Goal: Task Accomplishment & Management: Use online tool/utility

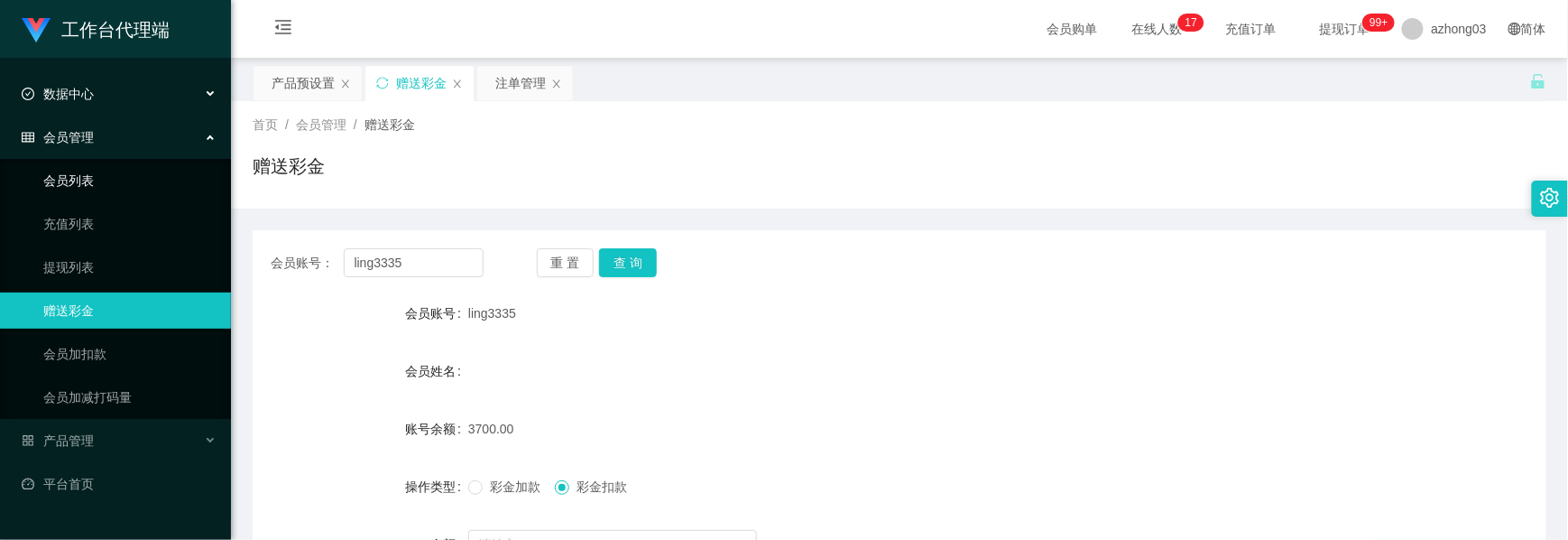
scroll to position [203, 0]
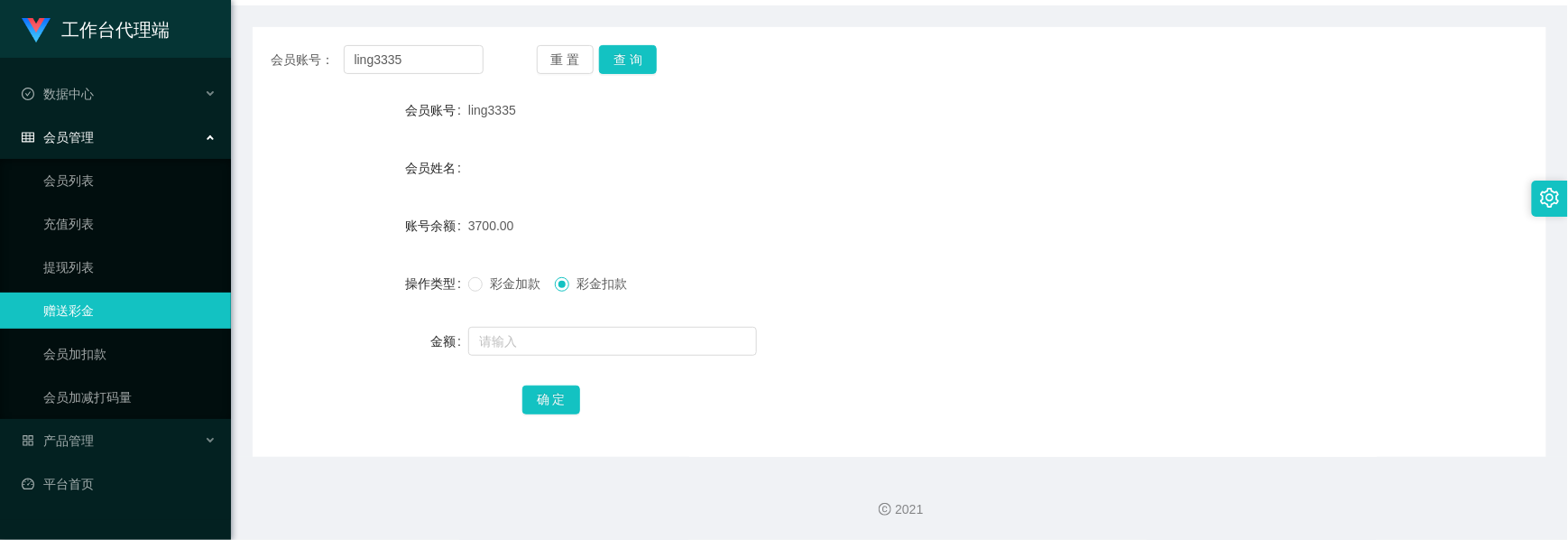
click at [98, 144] on div "会员管理" at bounding box center [115, 137] width 231 height 37
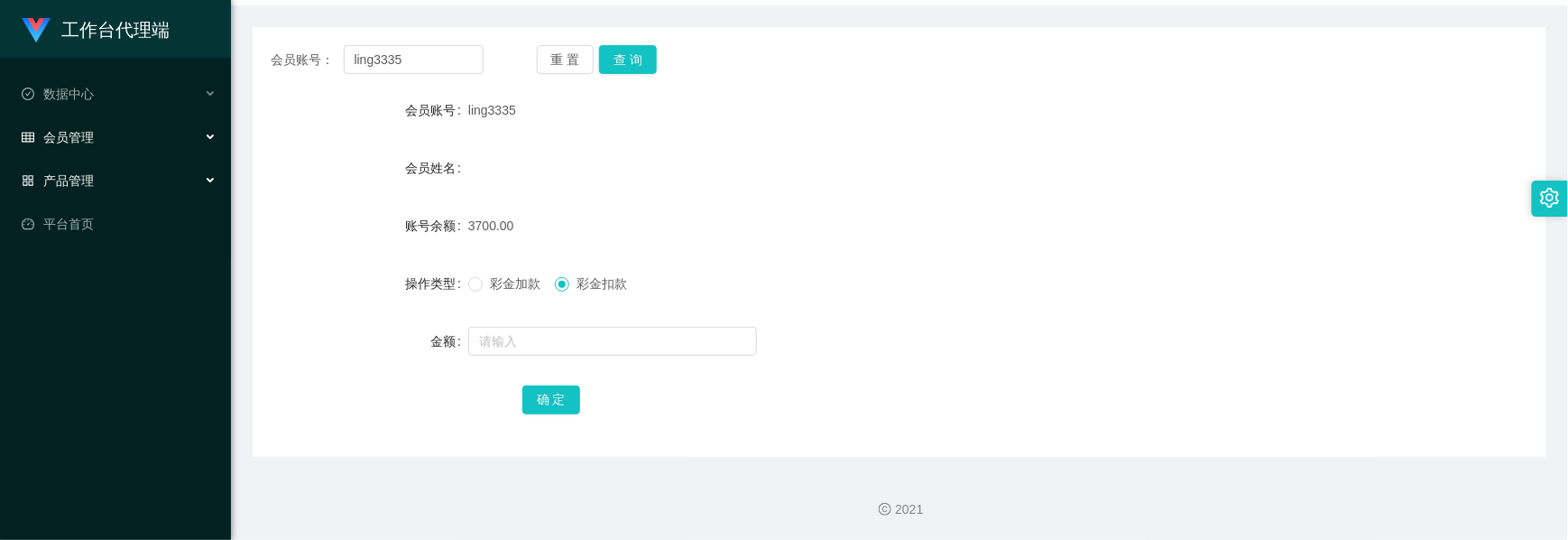
click at [110, 170] on div "产品管理" at bounding box center [115, 181] width 231 height 37
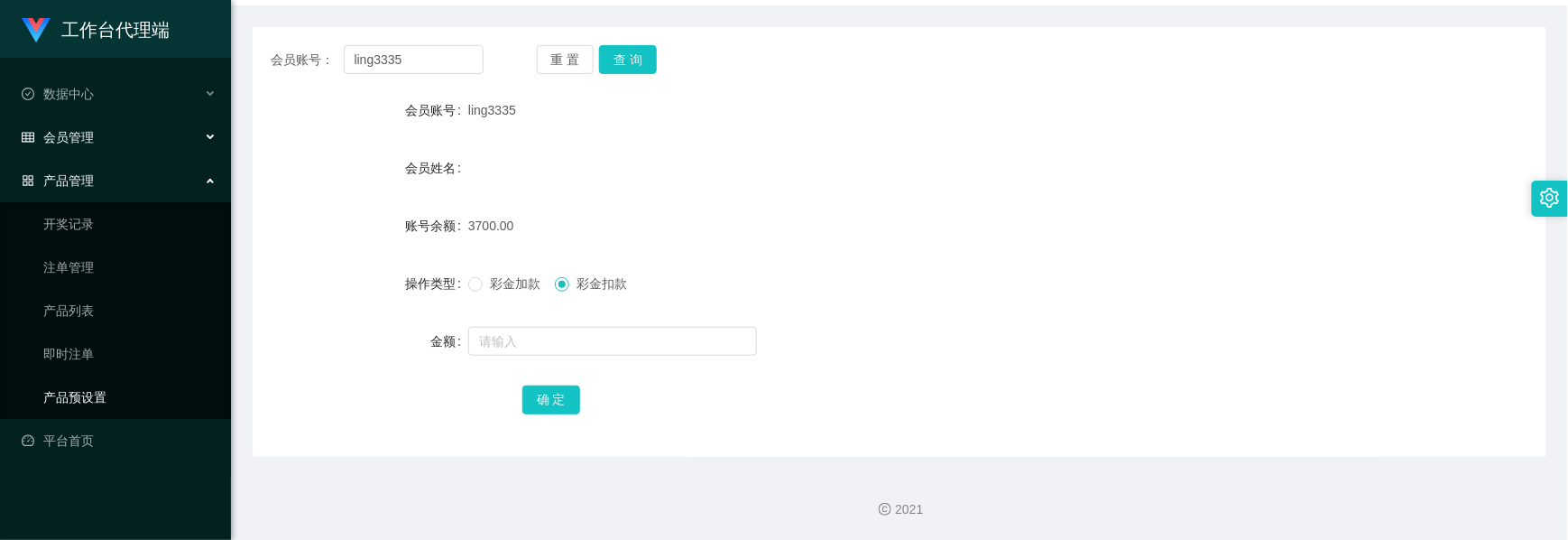
click at [100, 391] on link "产品预设置" at bounding box center [130, 397] width 174 height 37
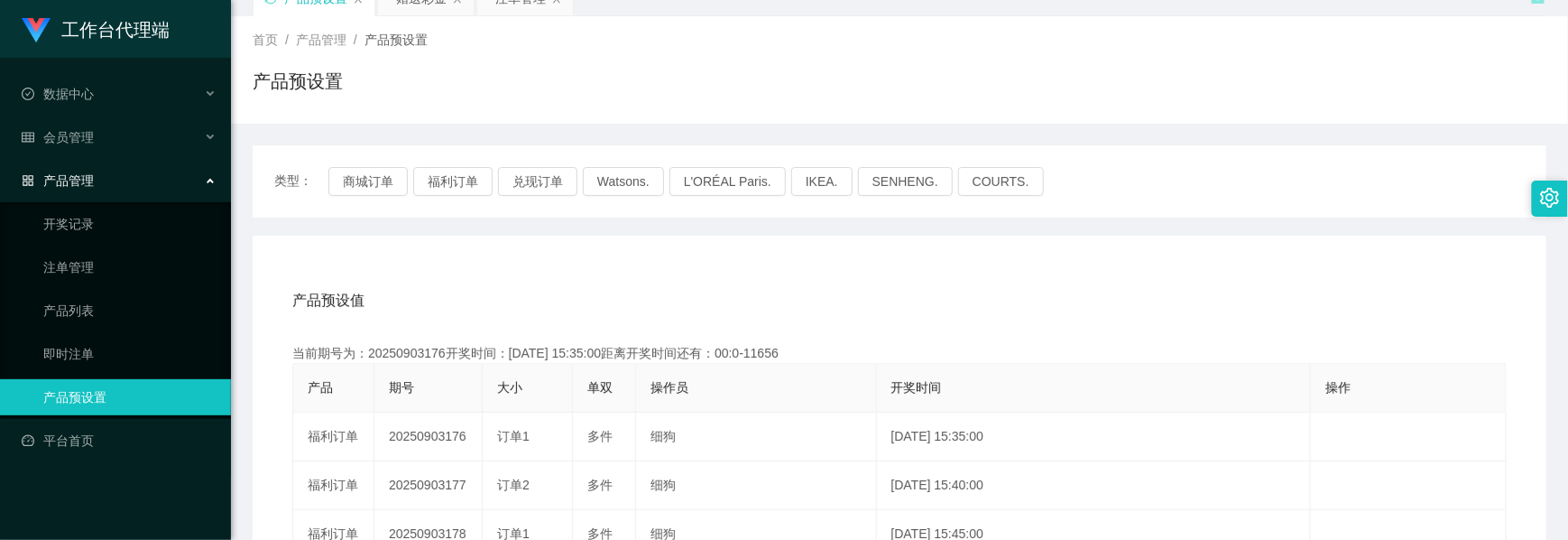
scroll to position [203, 0]
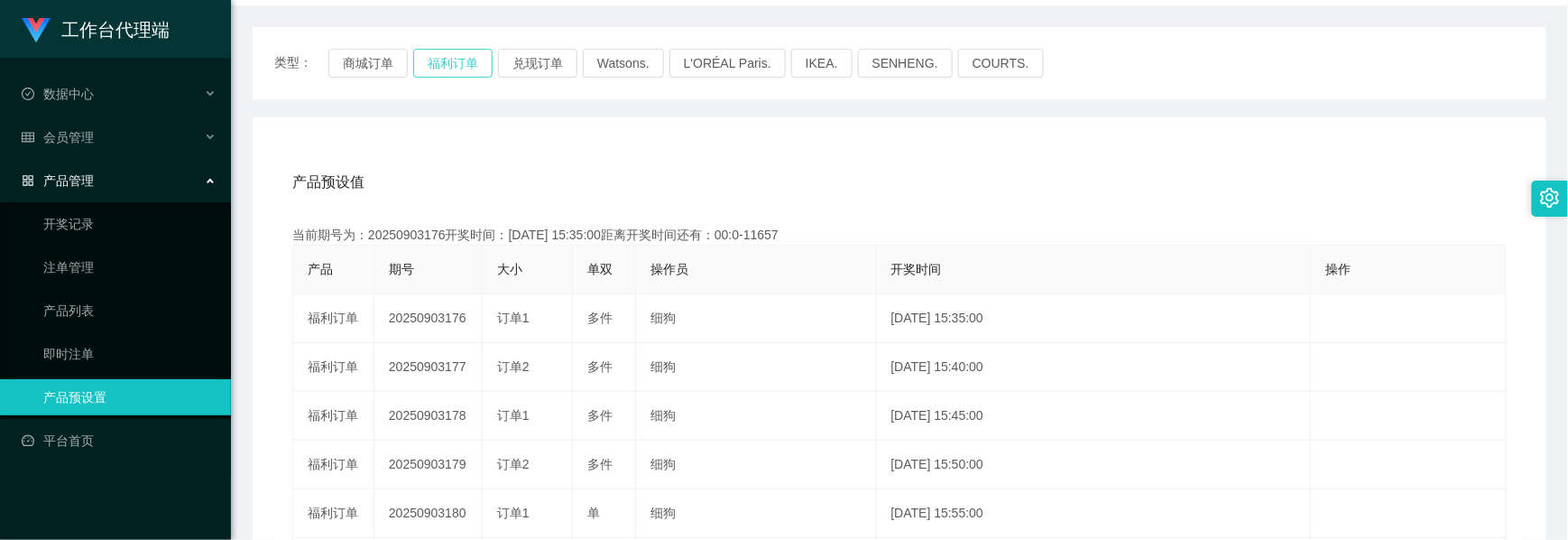
click at [441, 62] on button "福利订单" at bounding box center [453, 62] width 79 height 29
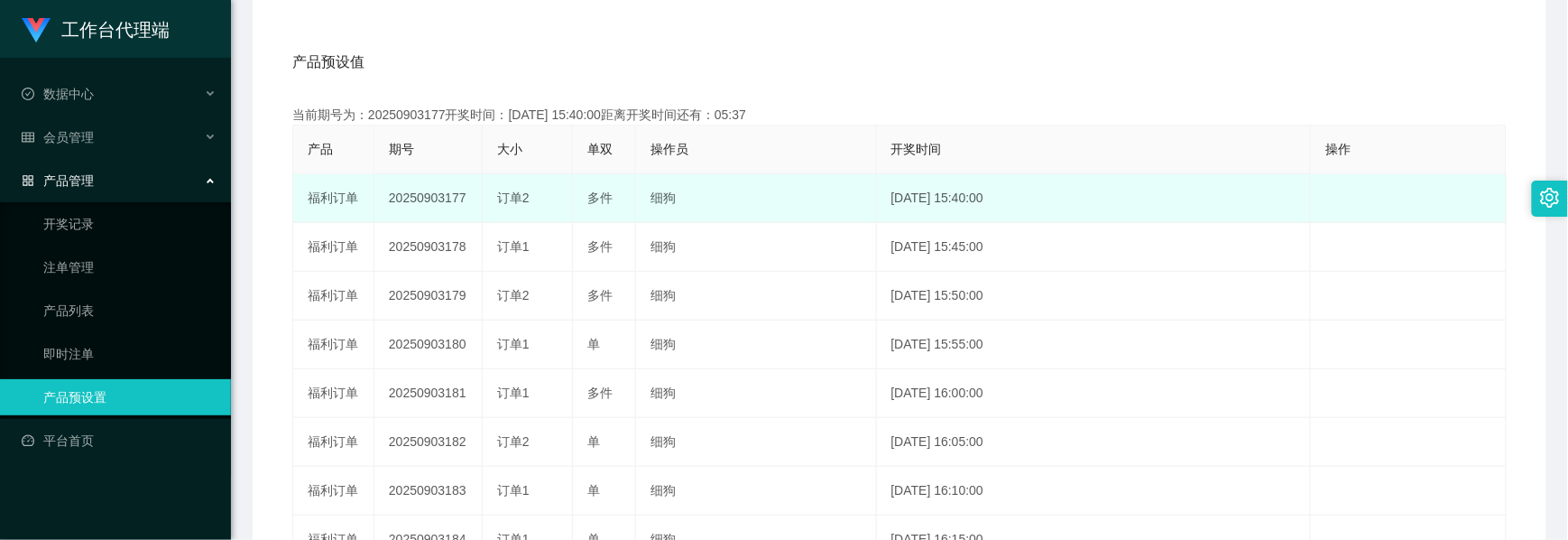
click at [446, 193] on td "20250903177" at bounding box center [429, 197] width 109 height 48
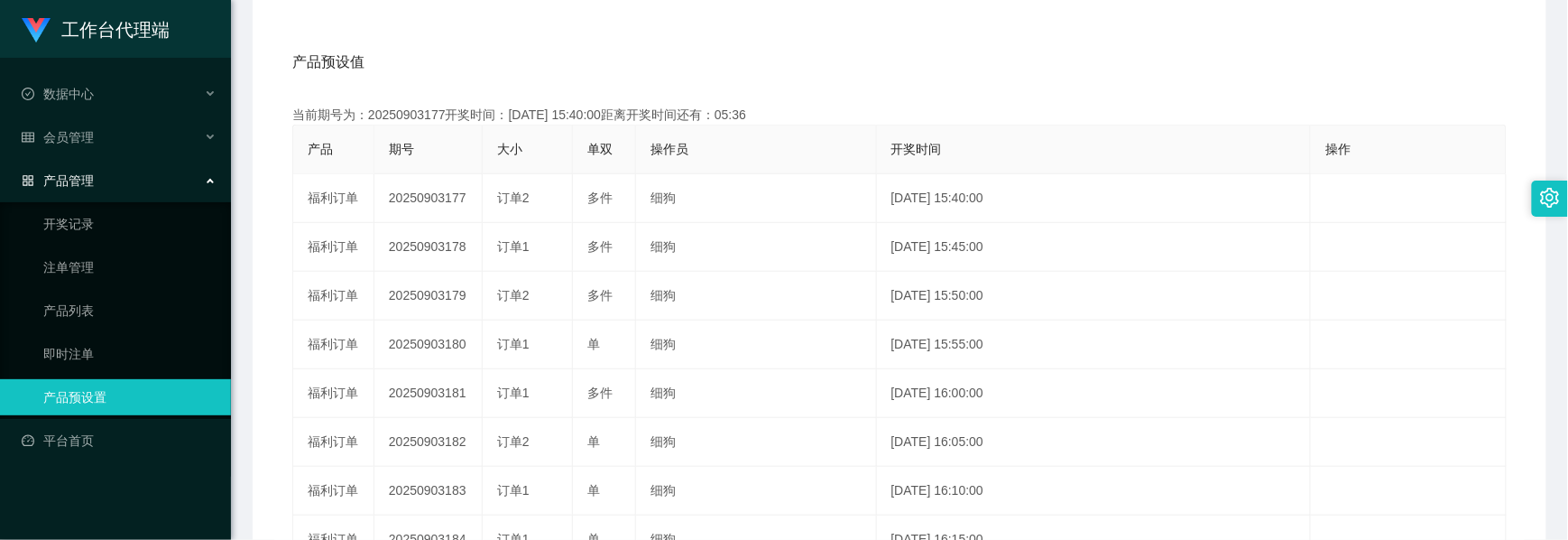
copy td "20250903177"
click at [88, 174] on span "产品管理" at bounding box center [57, 181] width 72 height 15
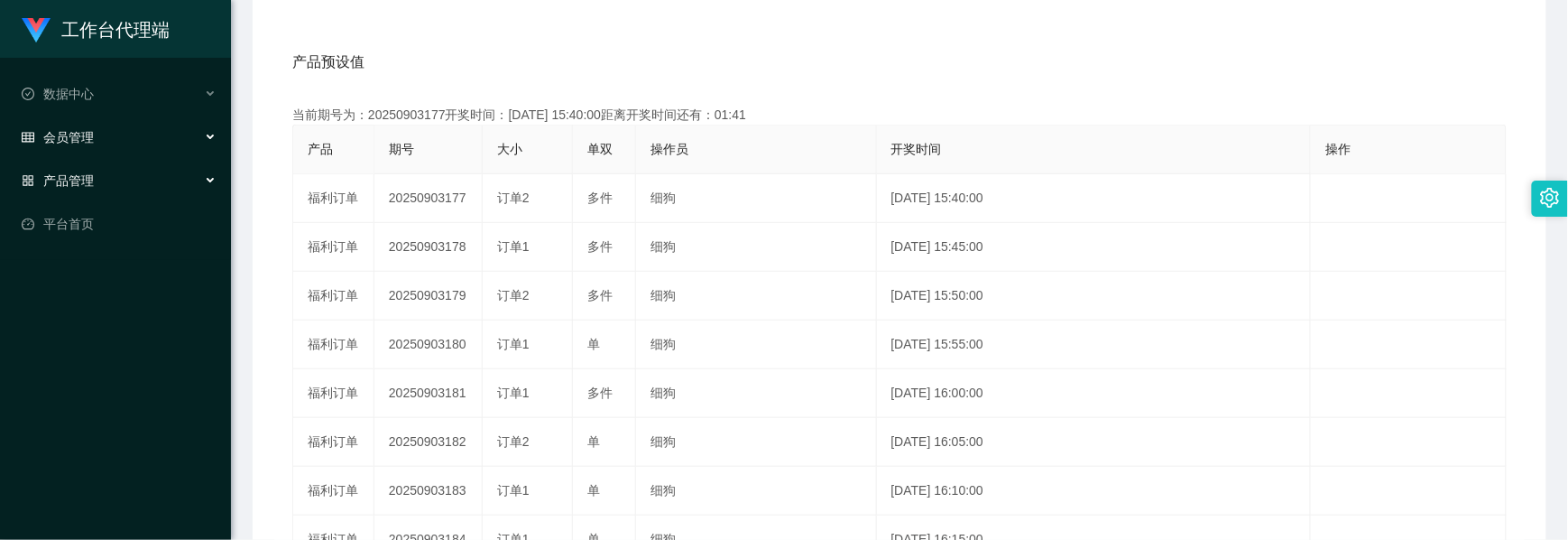
click at [80, 133] on span "会员管理" at bounding box center [57, 137] width 72 height 15
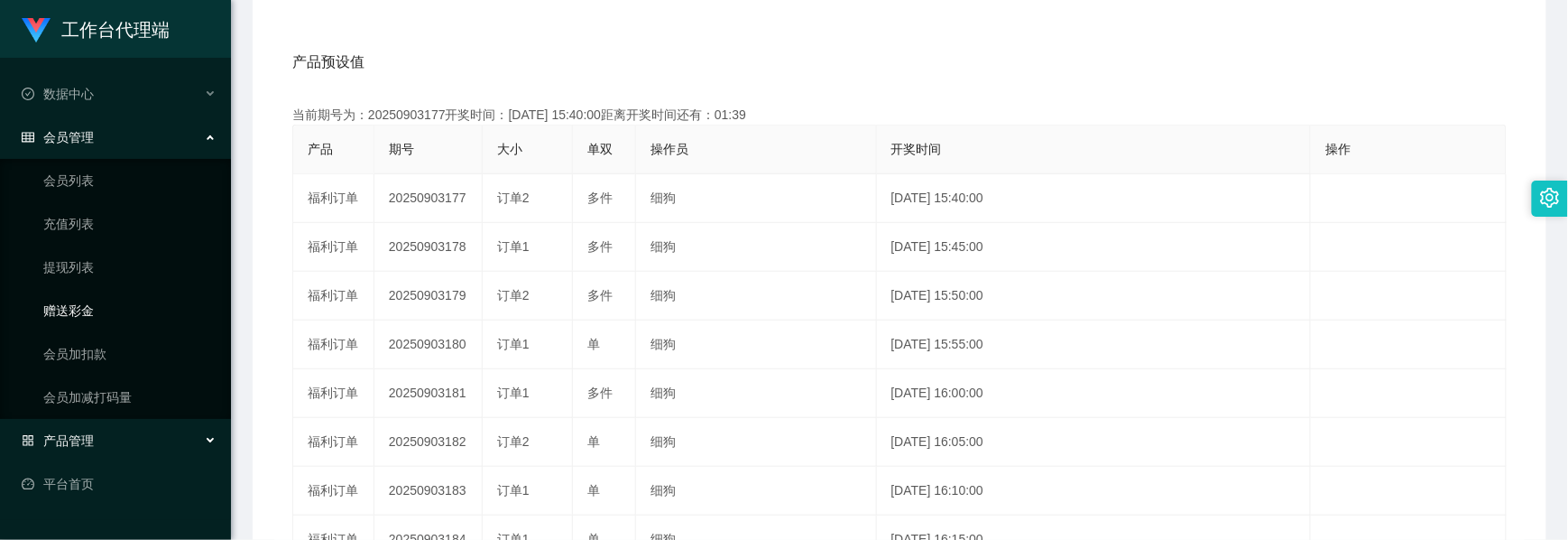
click at [88, 311] on link "赠送彩金" at bounding box center [130, 310] width 174 height 37
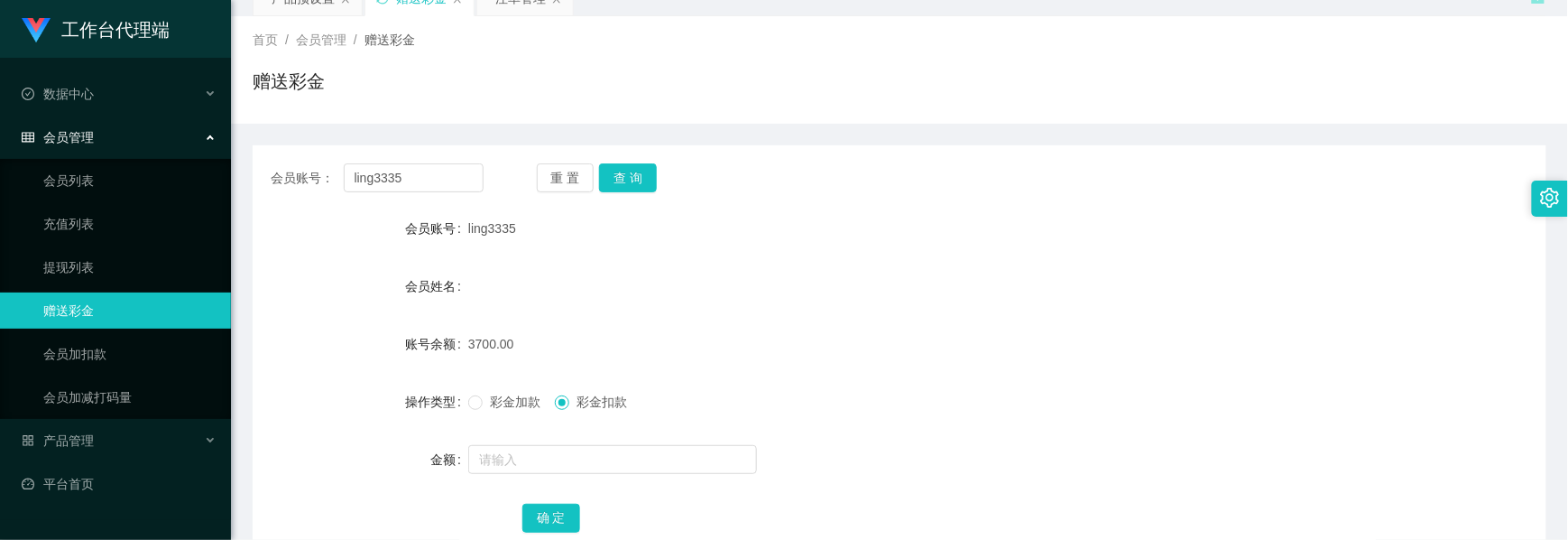
scroll to position [203, 0]
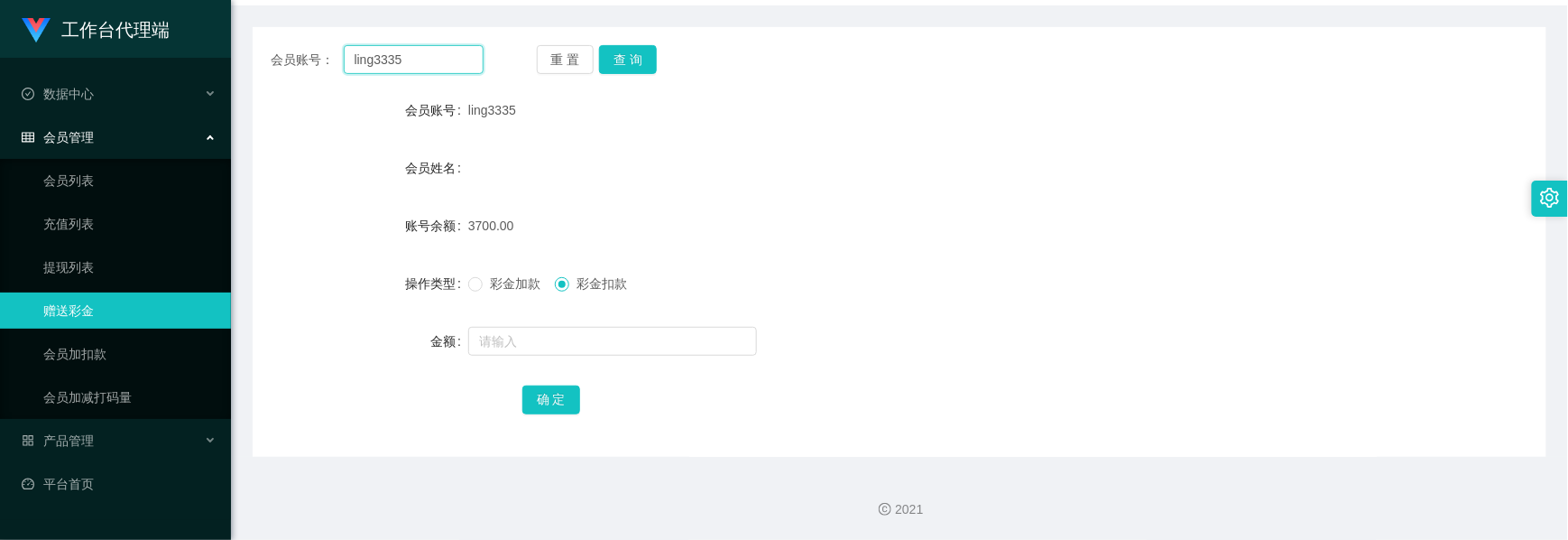
drag, startPoint x: 403, startPoint y: 62, endPoint x: 327, endPoint y: 62, distance: 76.0
click at [327, 62] on div "会员账号： ling3335" at bounding box center [377, 59] width 213 height 29
paste input "PENkik9622"
type input "PENkik9622"
click at [634, 58] on button "查 询" at bounding box center [628, 59] width 58 height 29
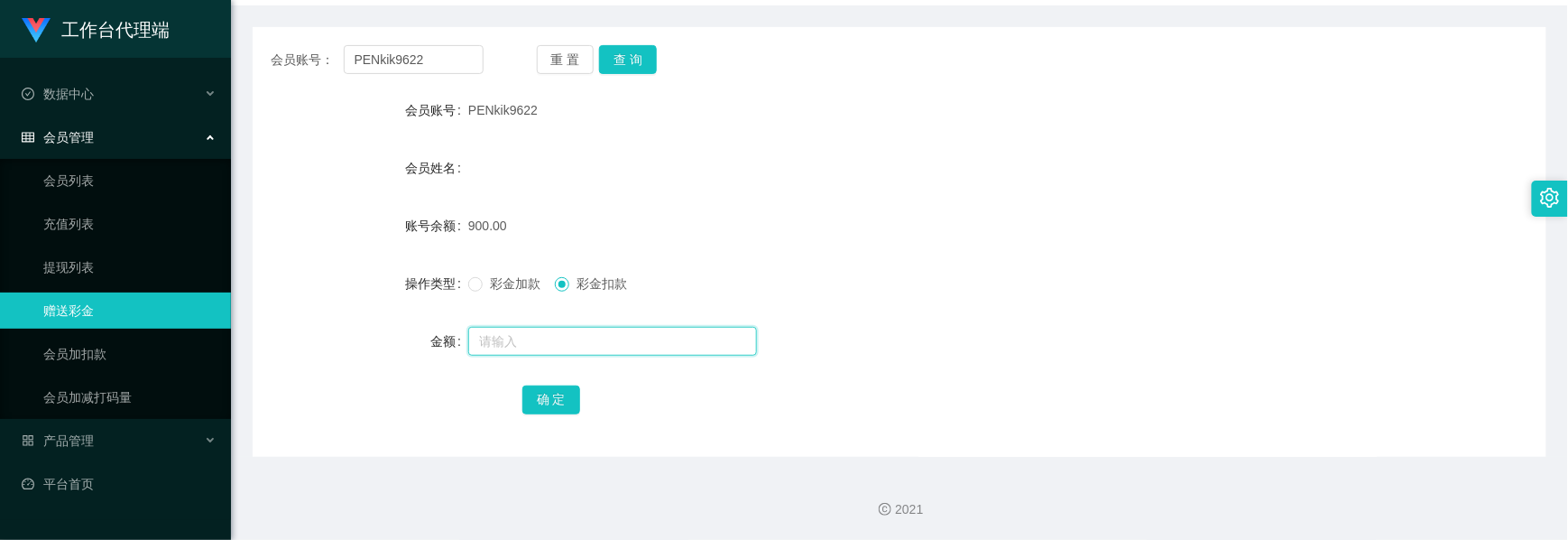
click at [527, 340] on input "text" at bounding box center [613, 341] width 289 height 29
type input "200"
click at [540, 394] on button "确 定" at bounding box center [551, 399] width 58 height 29
